Goal: Check status: Check status

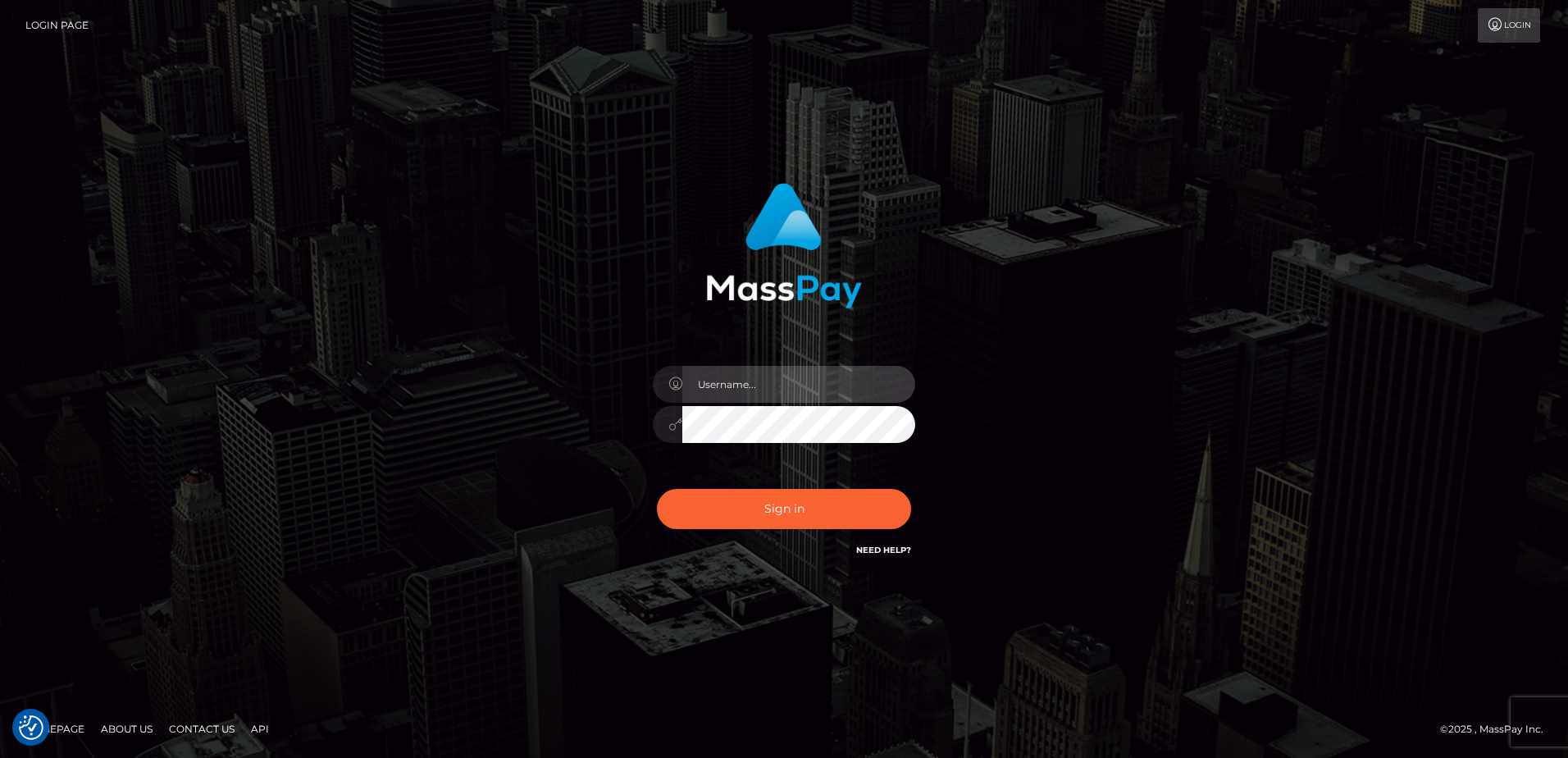
type input "[PERSON_NAME]"
click at [790, 573] on form "[PERSON_NAME]" at bounding box center [784, 379] width 431 height 417
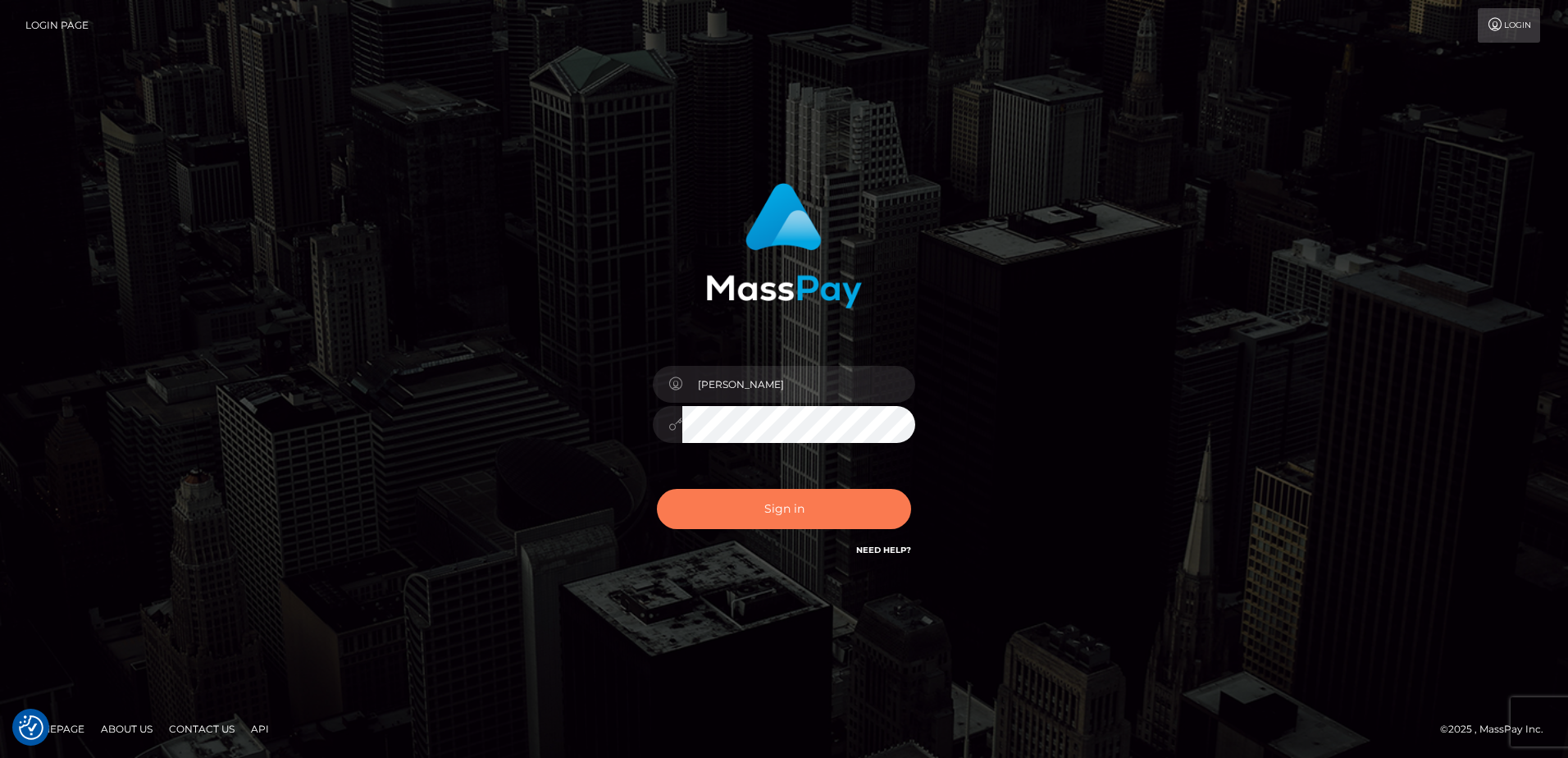
click at [789, 511] on button "Sign in" at bounding box center [784, 508] width 255 height 40
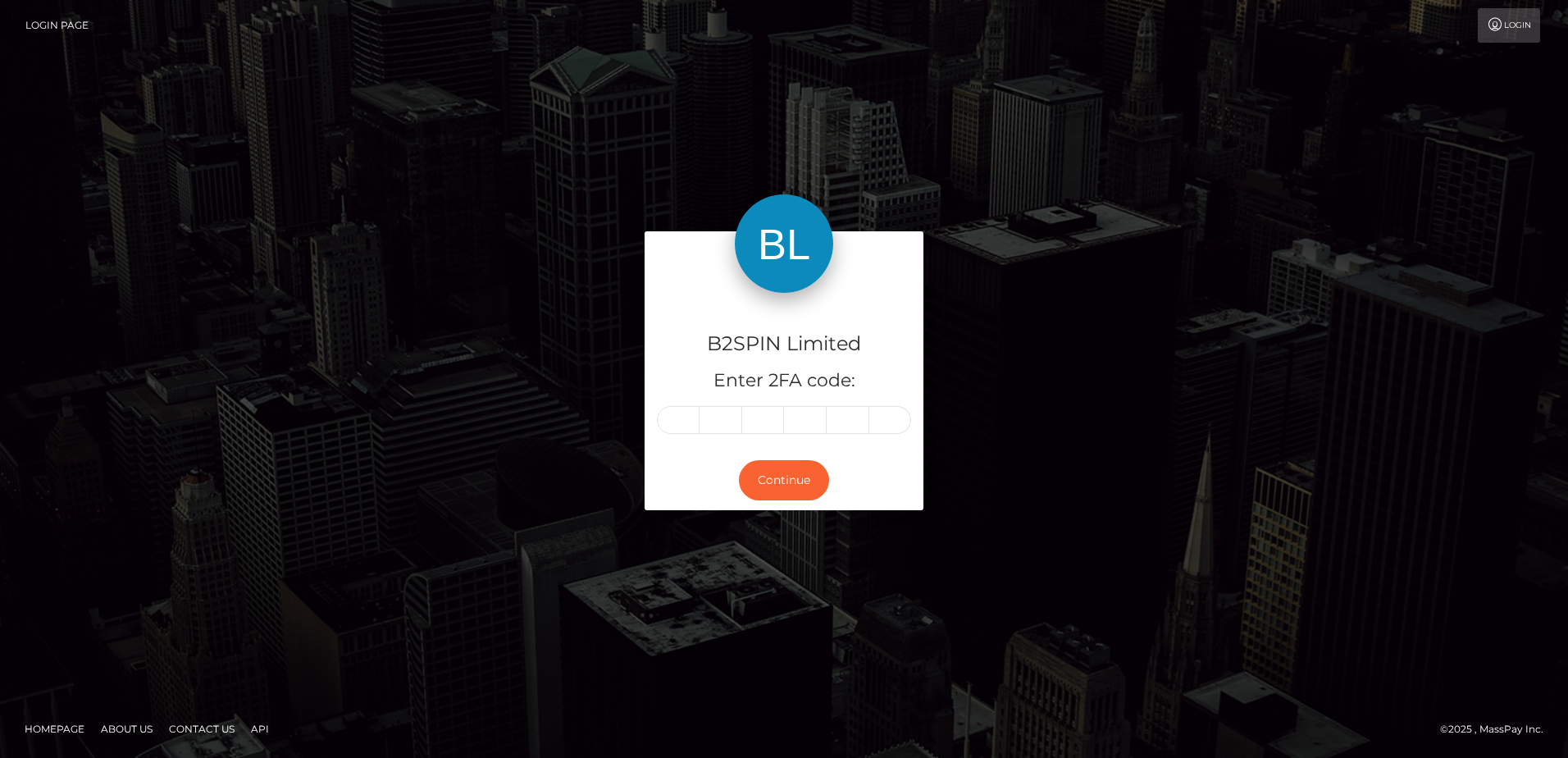
drag, startPoint x: 511, startPoint y: 386, endPoint x: 638, endPoint y: 421, distance: 131.7
click at [511, 387] on div "B2SPIN Limited Enter 2FA code: Continue" at bounding box center [784, 378] width 935 height 295
click at [690, 425] on input "text" at bounding box center [679, 419] width 43 height 27
type input "9"
type input "7"
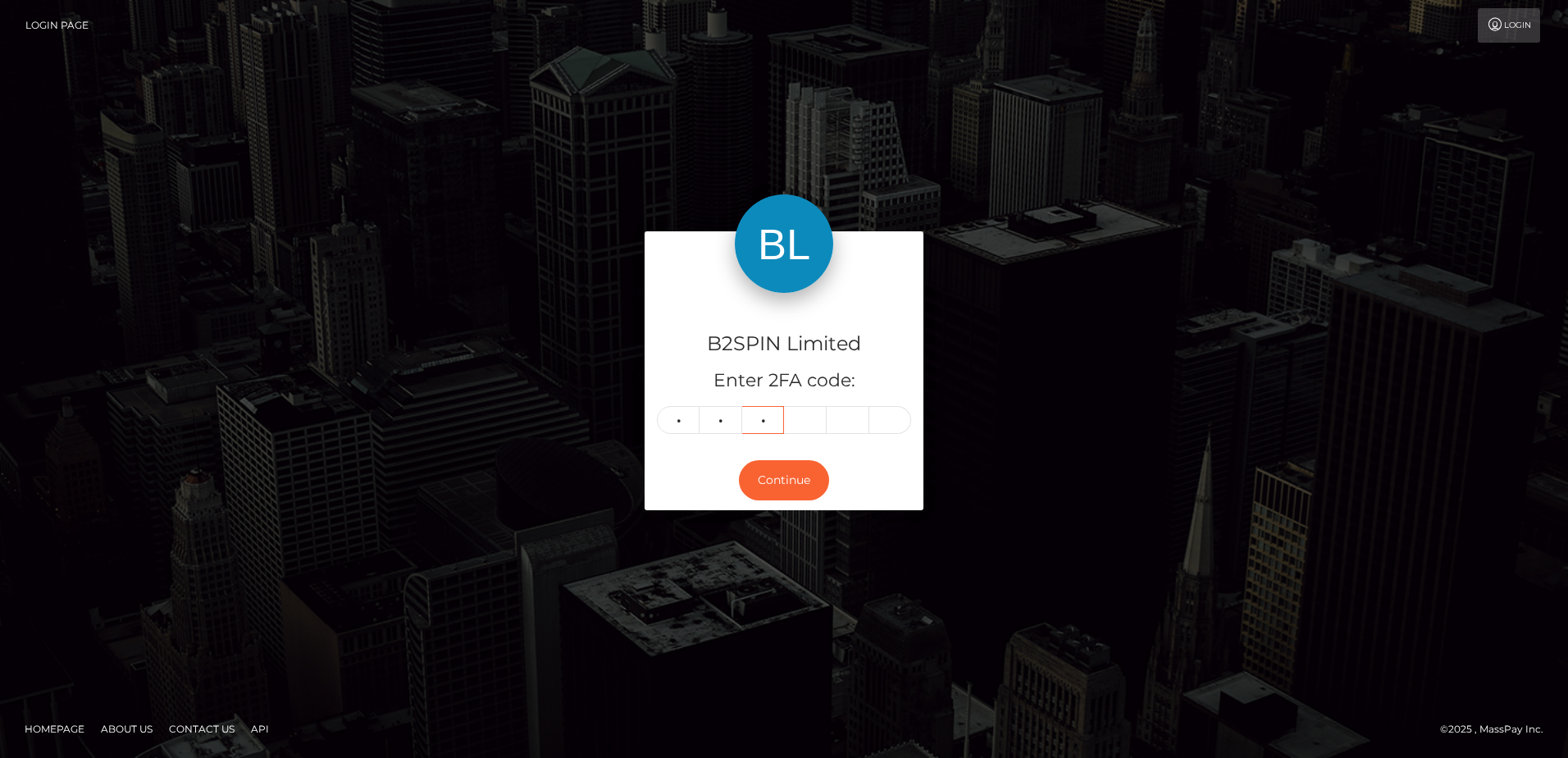
type input "0"
type input "8"
type input "7"
type input "5"
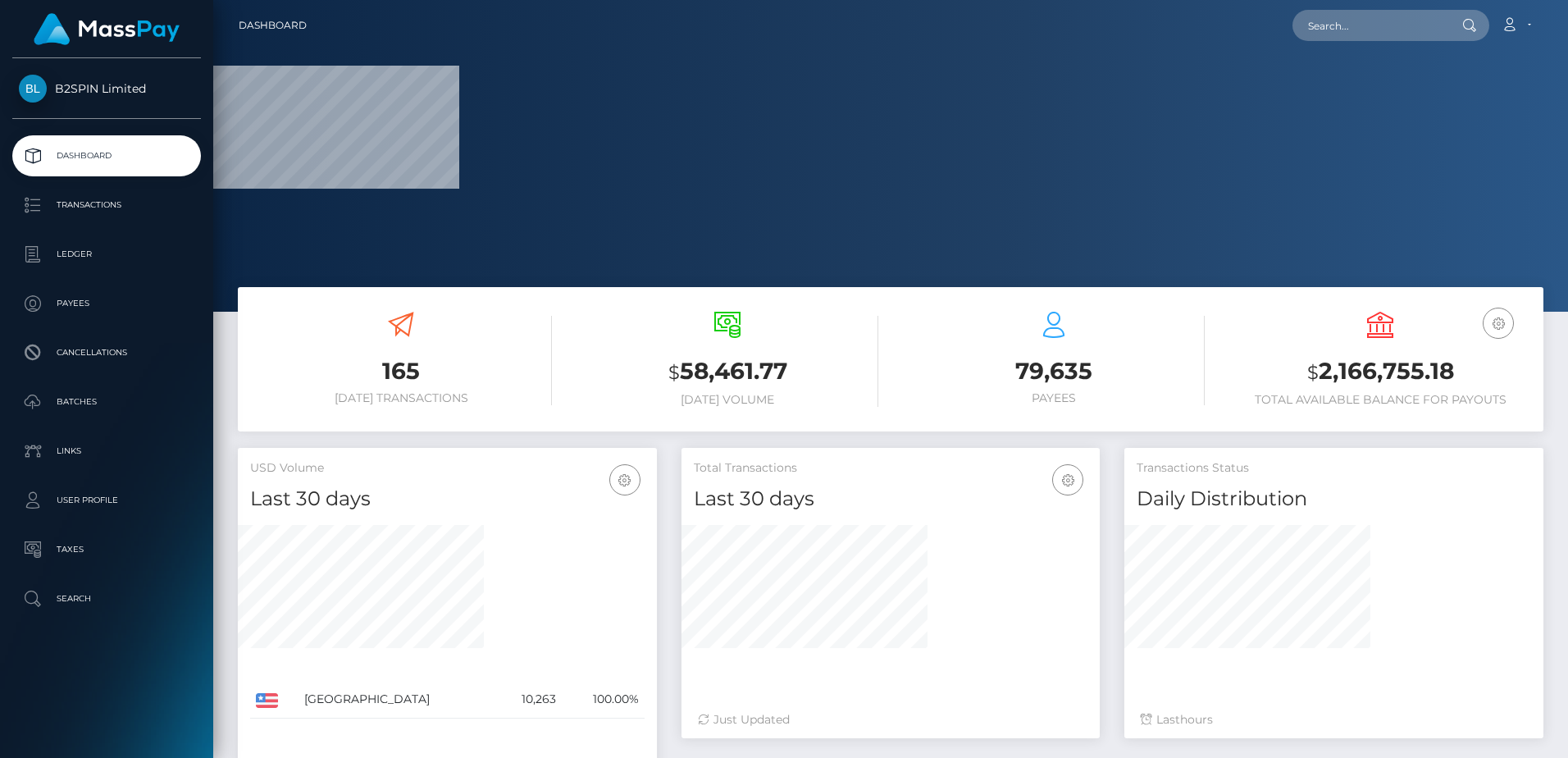
click at [1355, 369] on h3 "$ 2,166,755.18" at bounding box center [1380, 372] width 302 height 33
copy h3 "2,166,755.18"
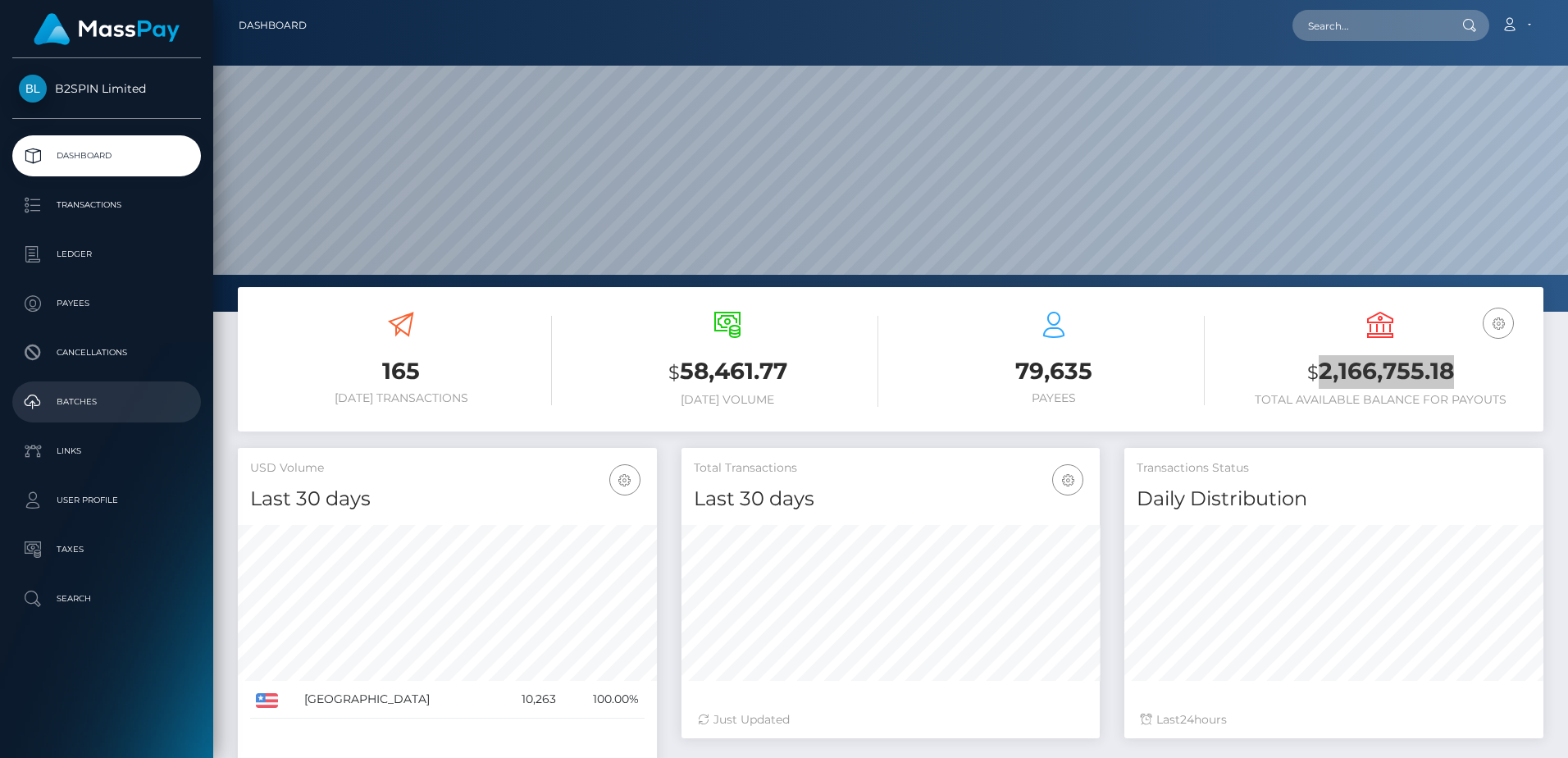
scroll to position [291, 418]
